Goal: Register for event/course

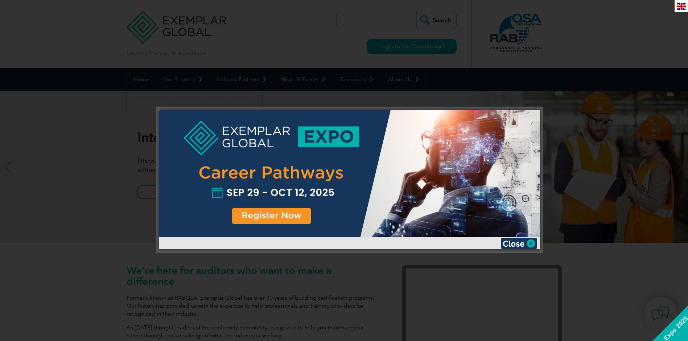
click at [299, 214] on div at bounding box center [349, 173] width 381 height 127
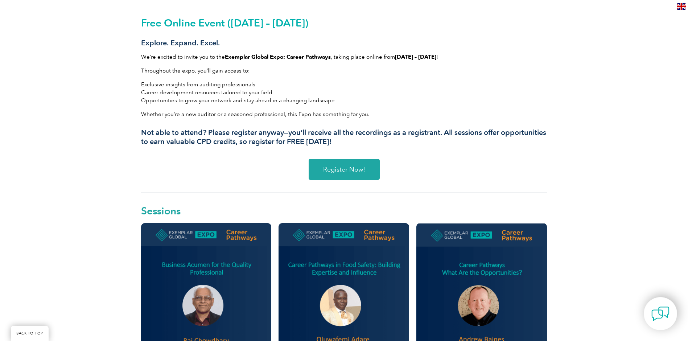
scroll to position [181, 0]
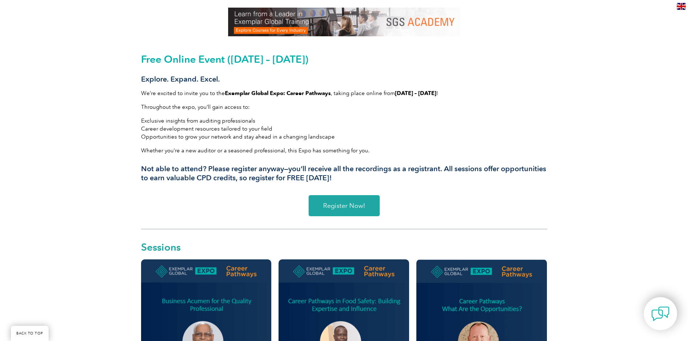
click at [350, 208] on span "Register Now!" at bounding box center [344, 205] width 42 height 7
